Goal: Find specific page/section: Find specific page/section

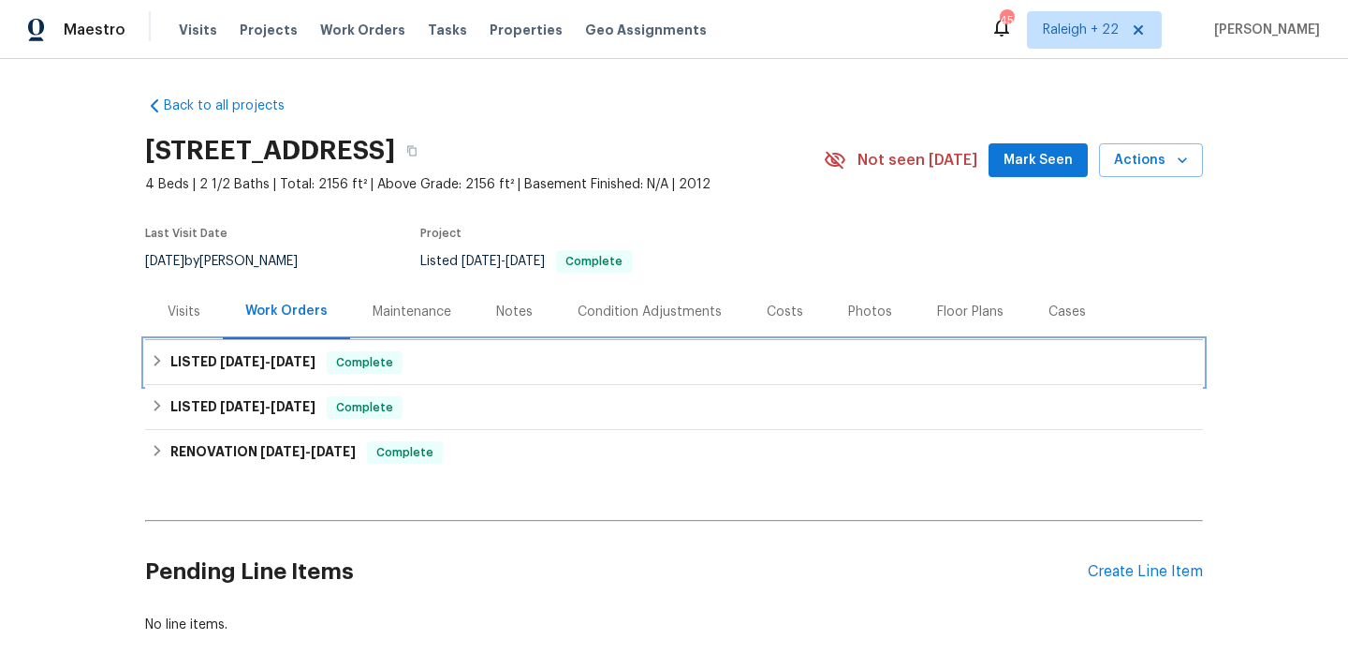
click at [154, 364] on icon at bounding box center [157, 360] width 13 height 13
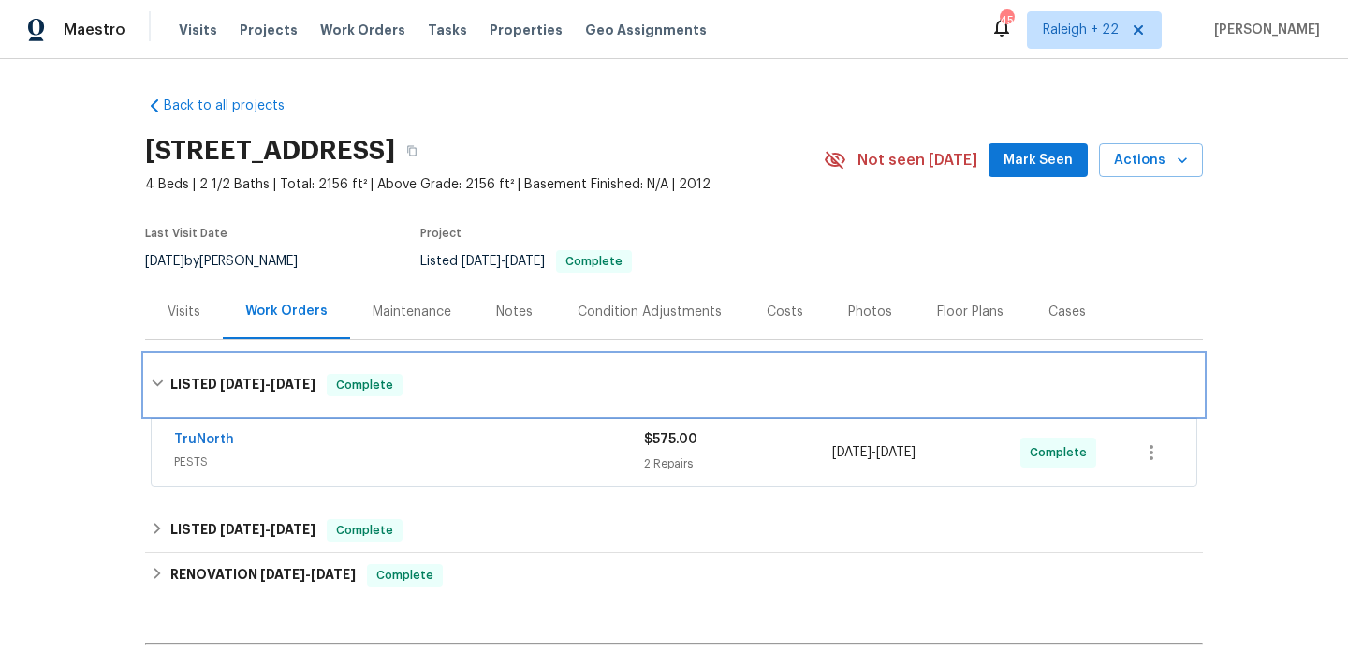
scroll to position [142, 0]
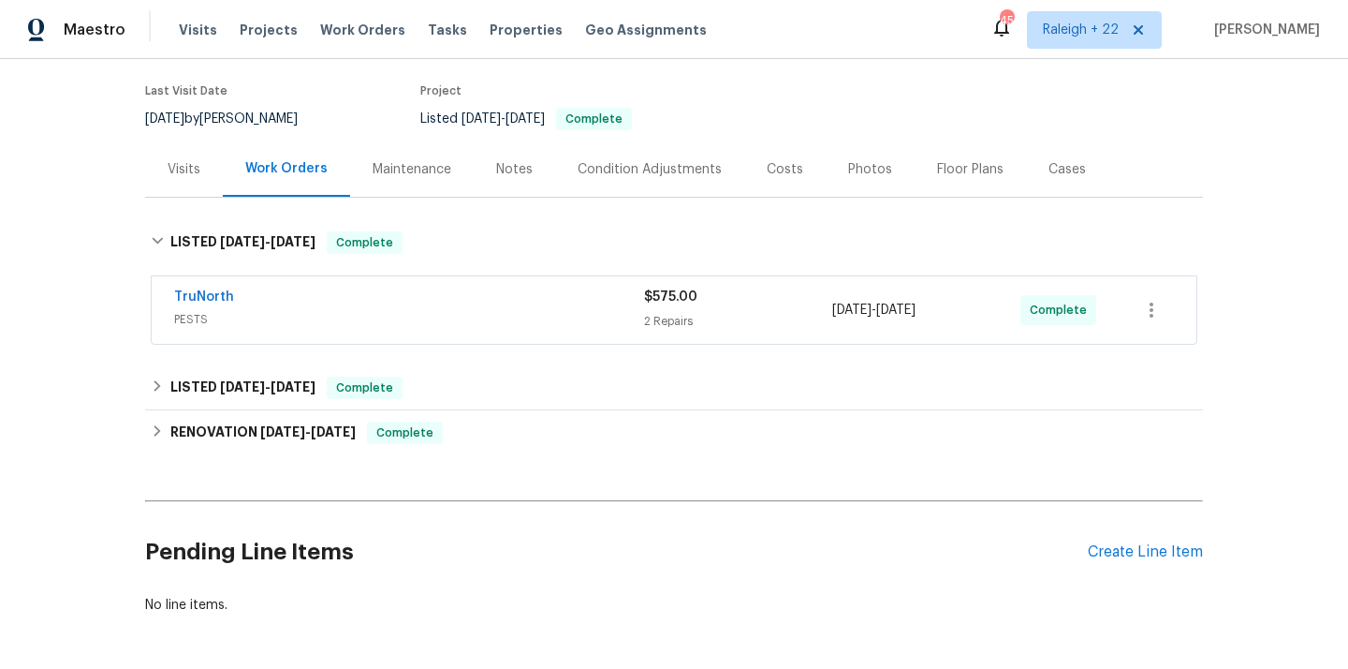
click at [194, 331] on div "TruNorth PESTS" at bounding box center [409, 309] width 470 height 45
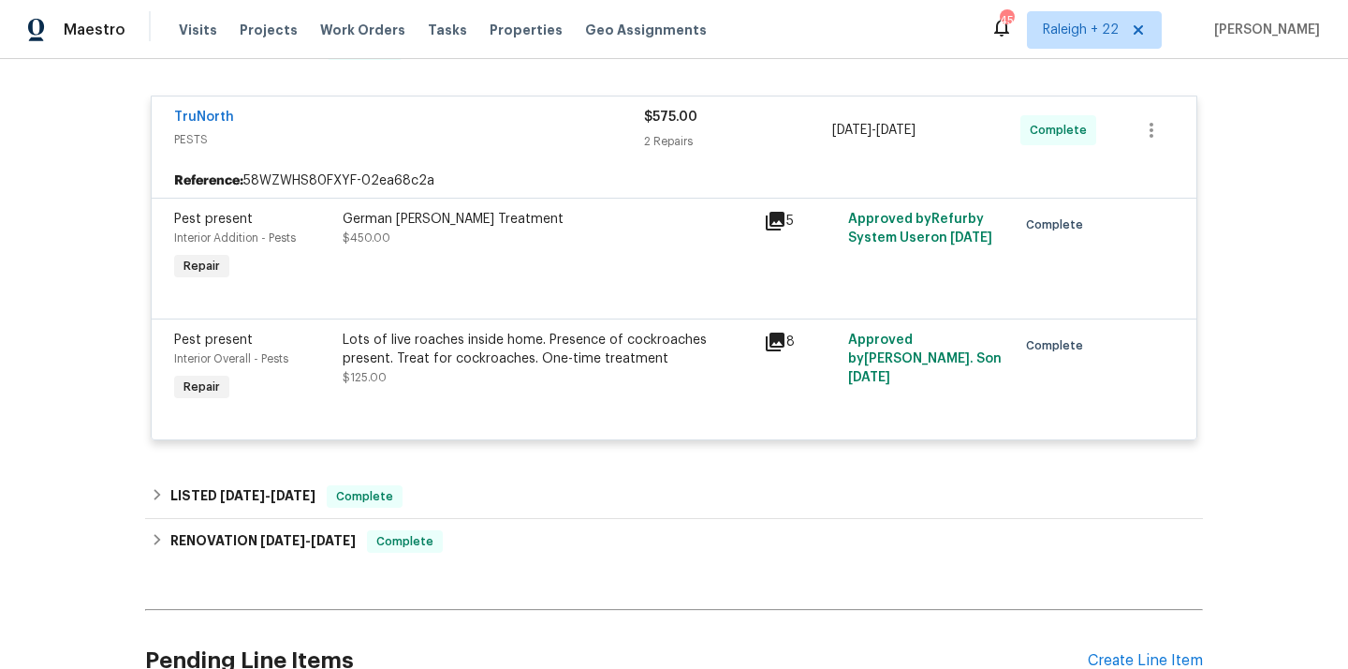
scroll to position [339, 0]
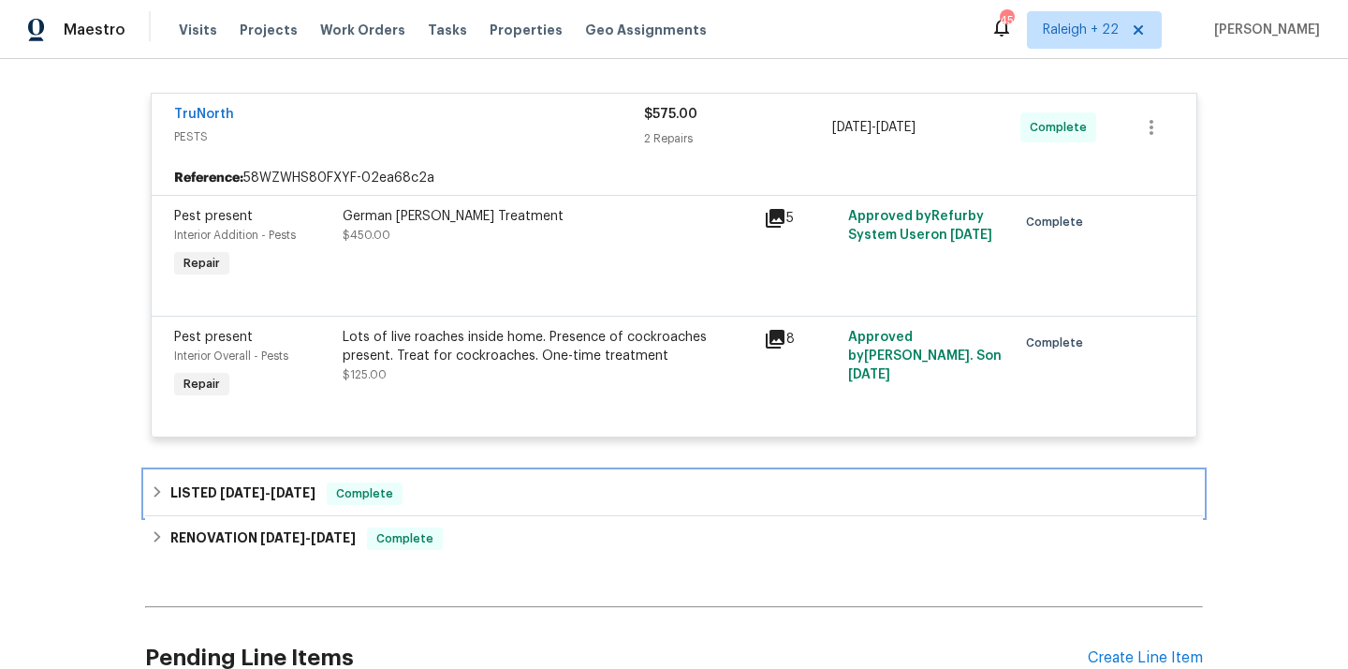
click at [155, 498] on icon at bounding box center [157, 491] width 13 height 13
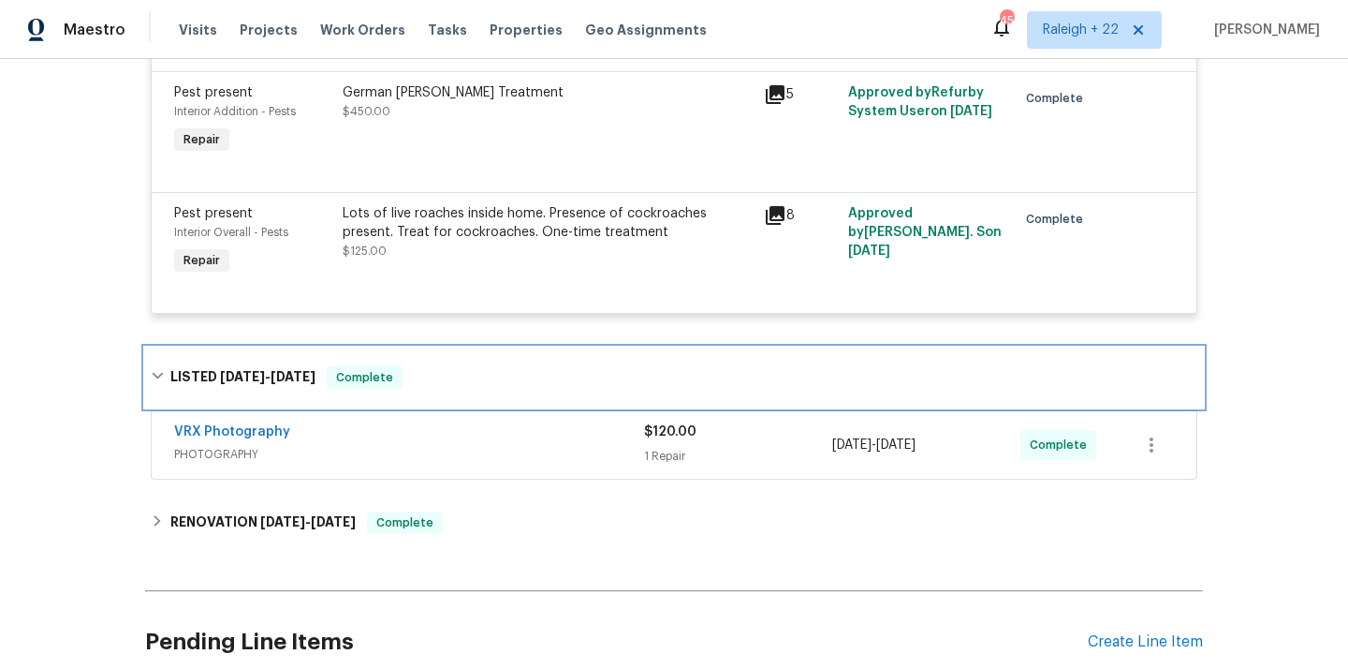
scroll to position [490, 0]
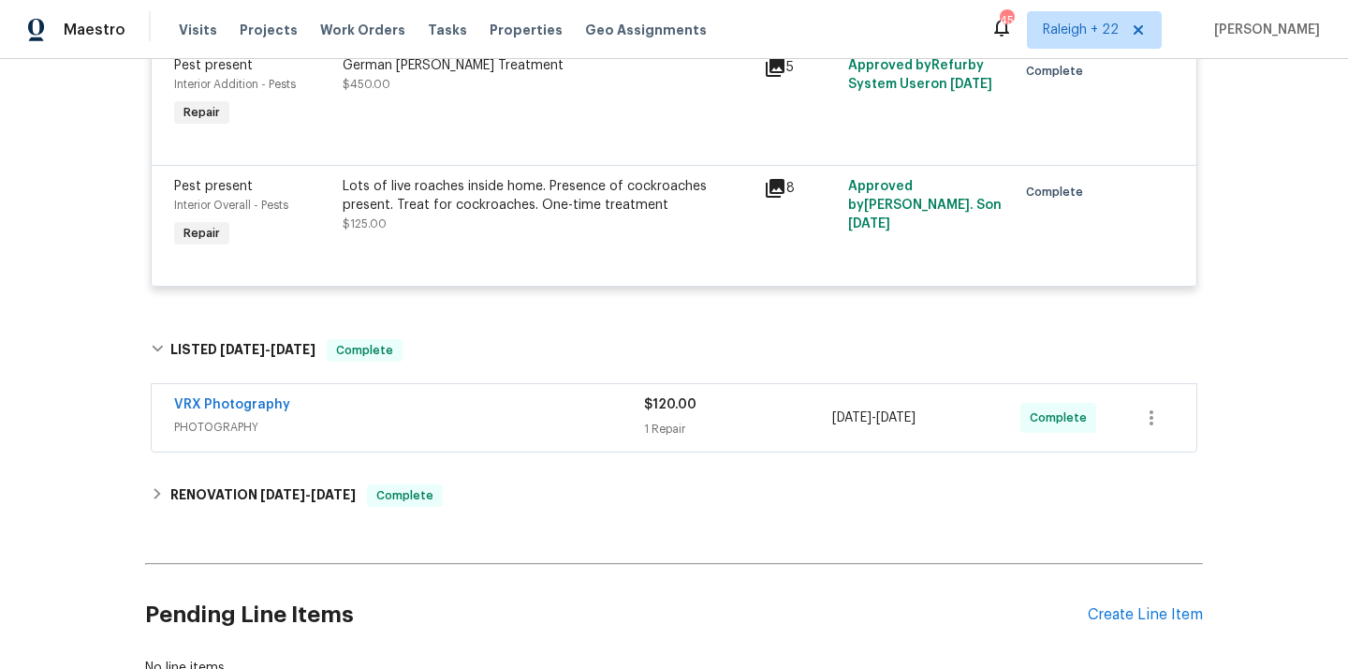
click at [223, 435] on span "PHOTOGRAPHY" at bounding box center [409, 427] width 470 height 19
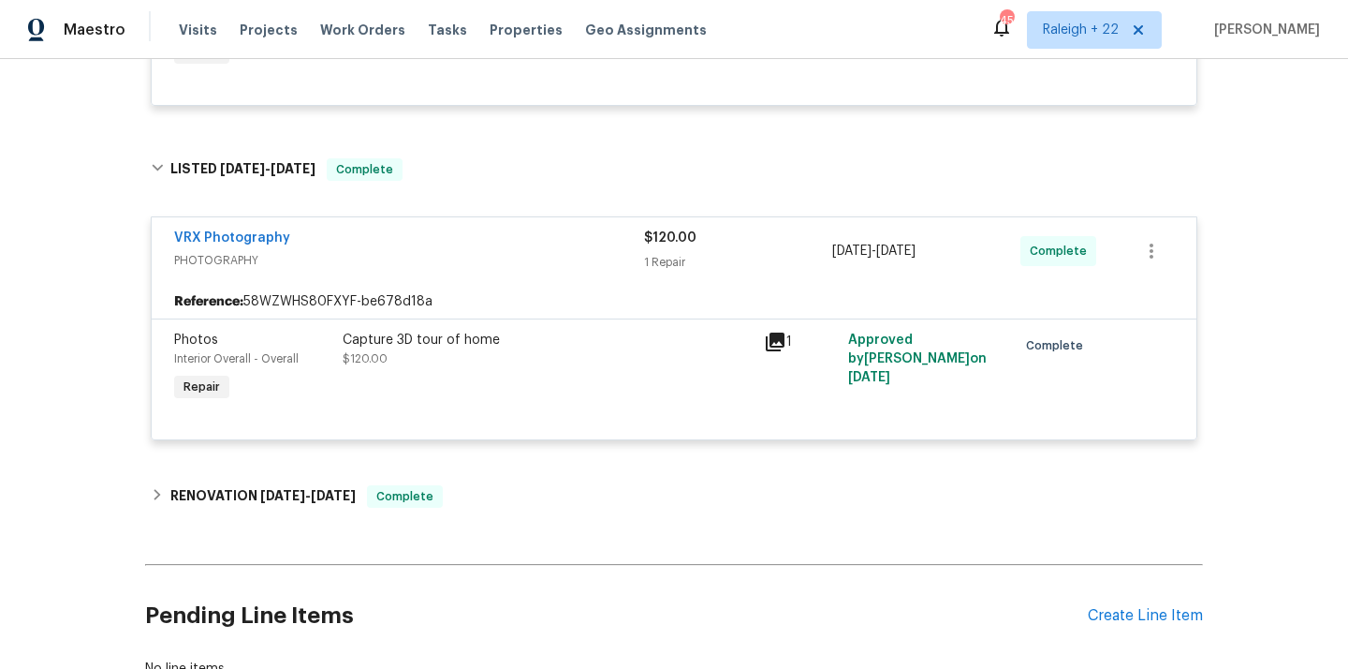
scroll to position [708, 0]
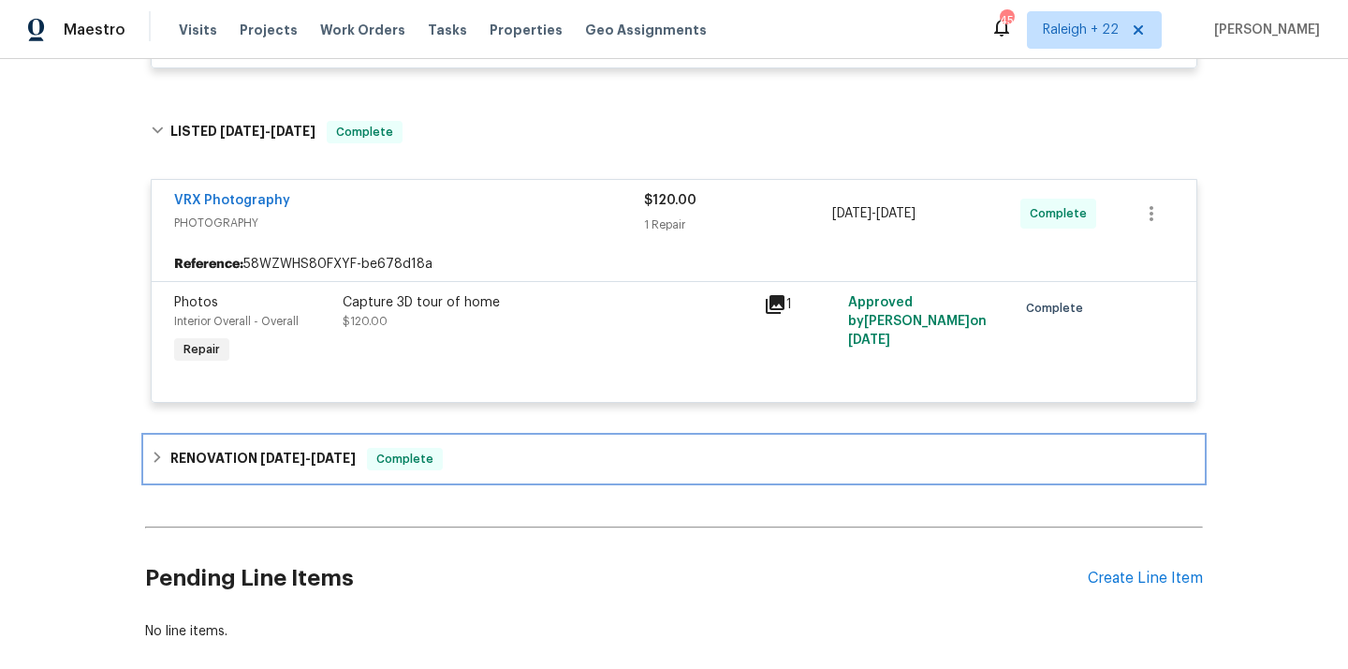
click at [163, 464] on icon at bounding box center [157, 456] width 13 height 13
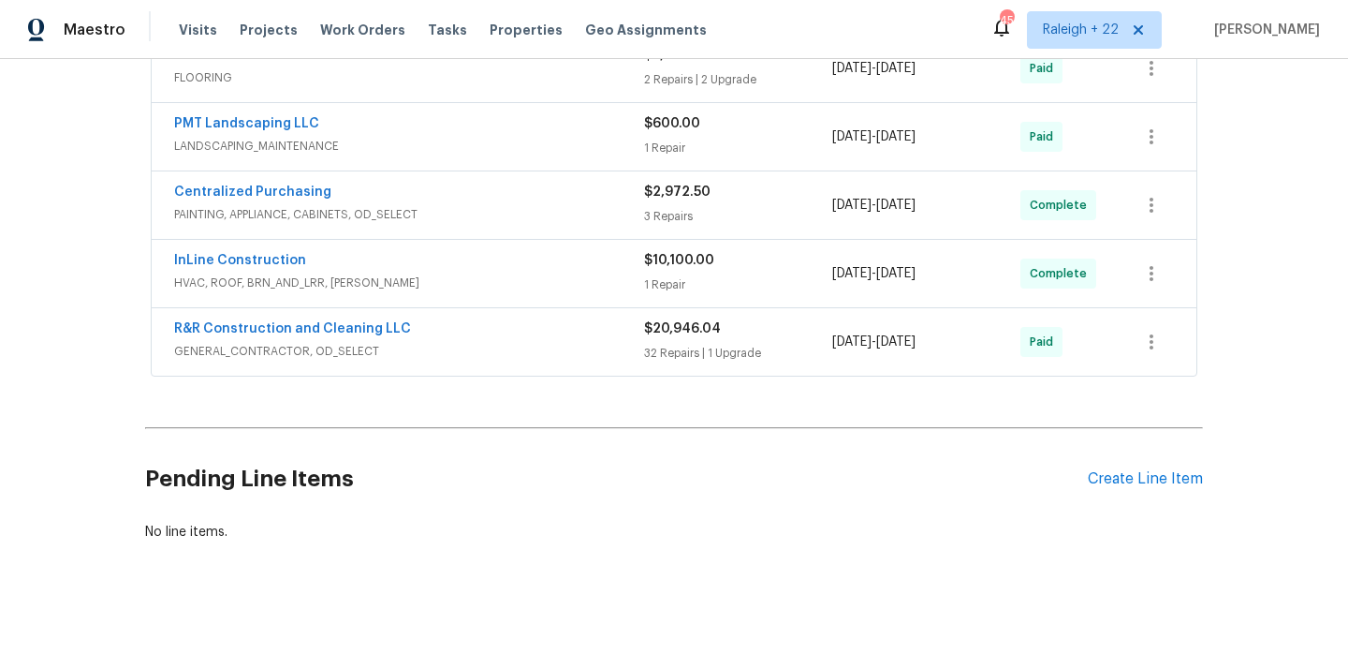
scroll to position [0, 0]
